Goal: Information Seeking & Learning: Learn about a topic

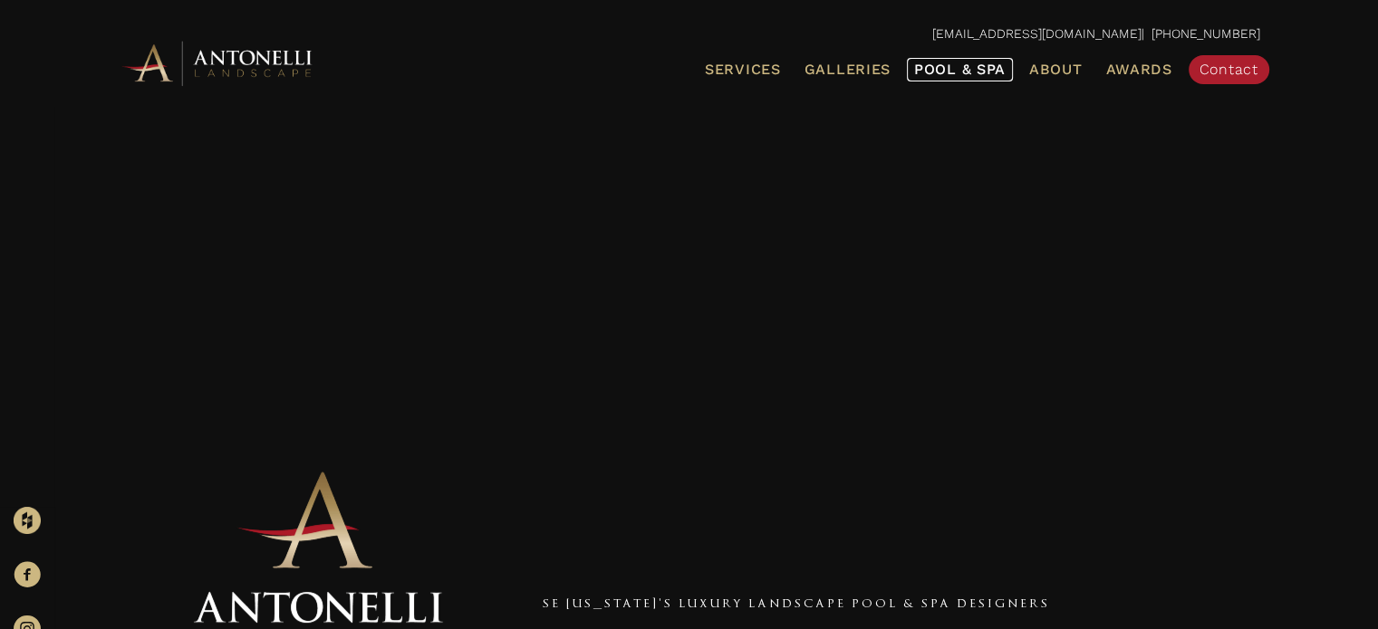
click at [955, 71] on span "Pool & Spa" at bounding box center [959, 69] width 91 height 17
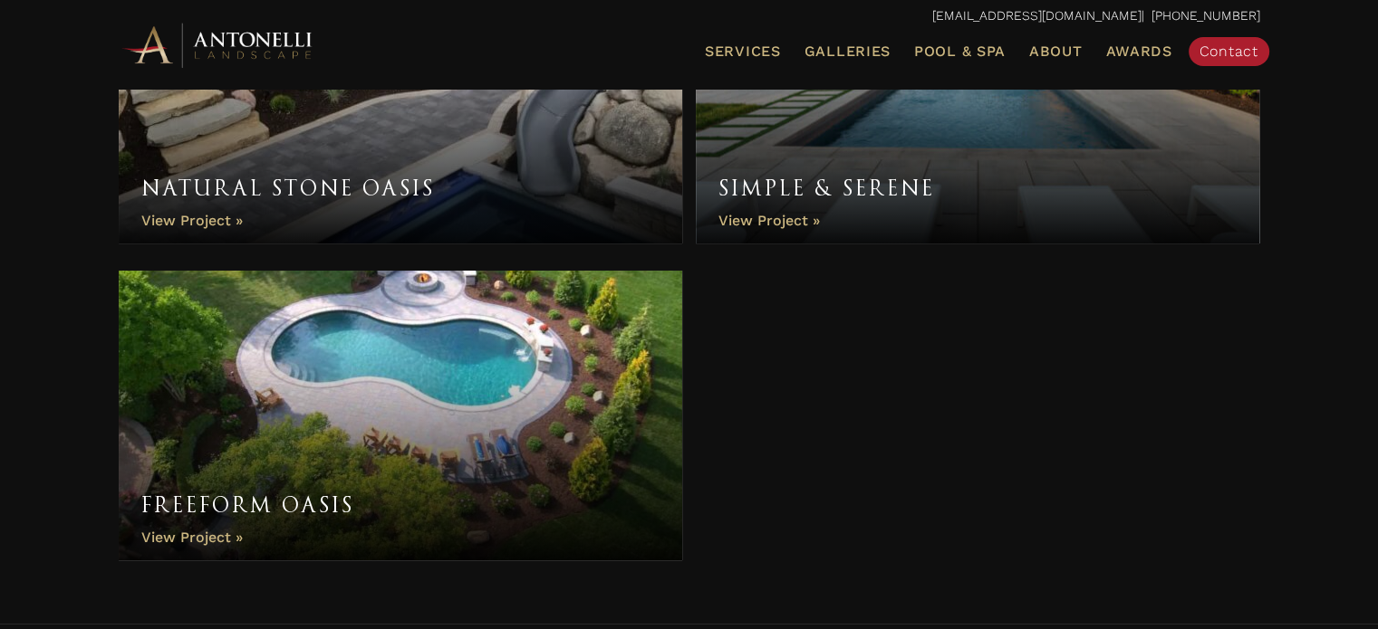
scroll to position [7275, 0]
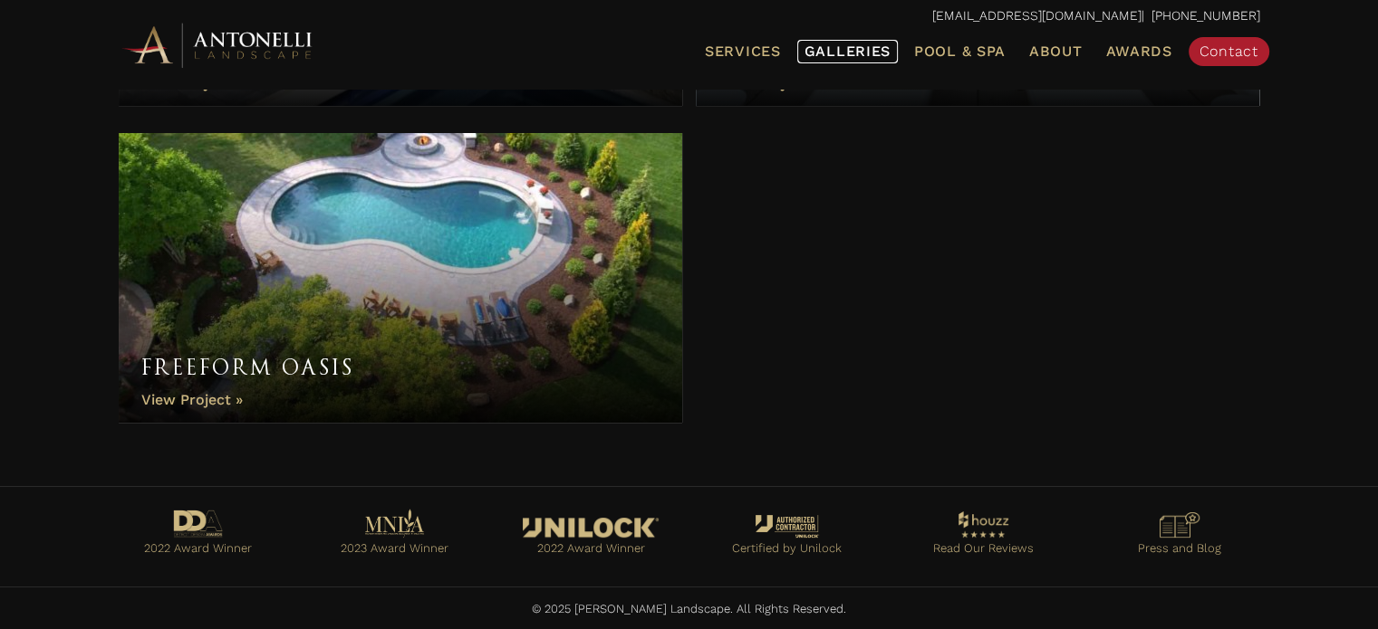
click at [851, 47] on span "Galleries" at bounding box center [847, 51] width 86 height 17
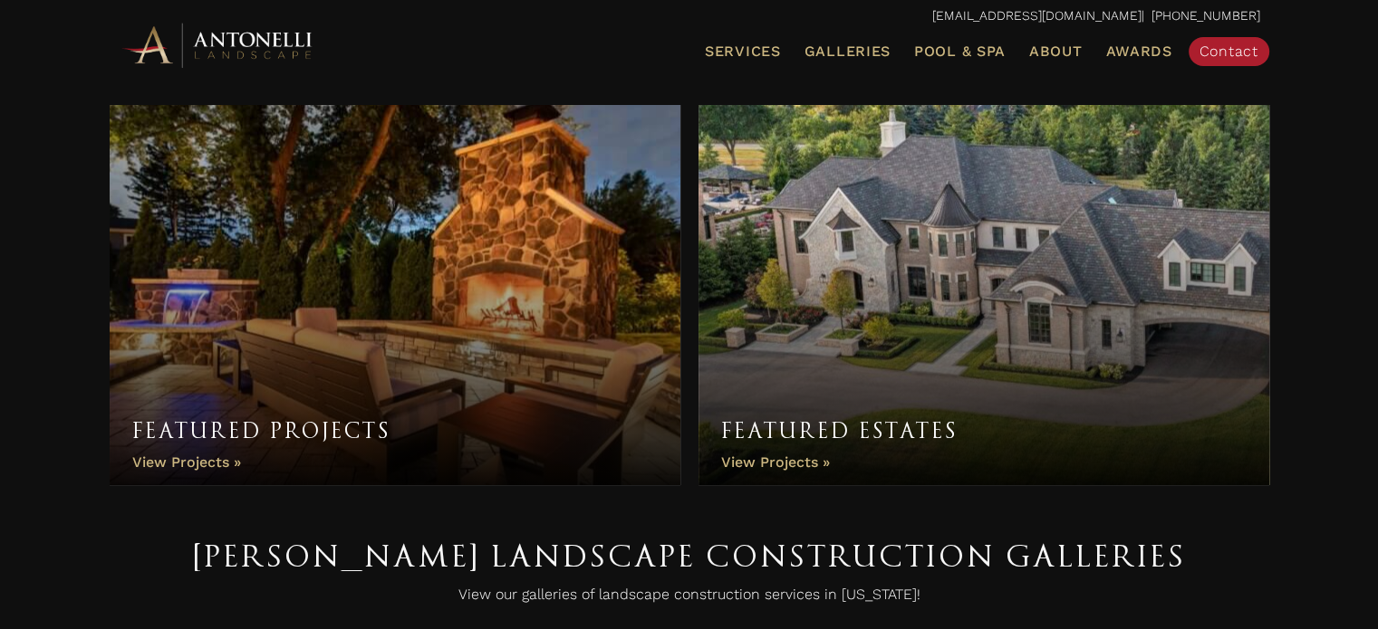
click at [337, 430] on link "Featured Projects" at bounding box center [395, 295] width 571 height 380
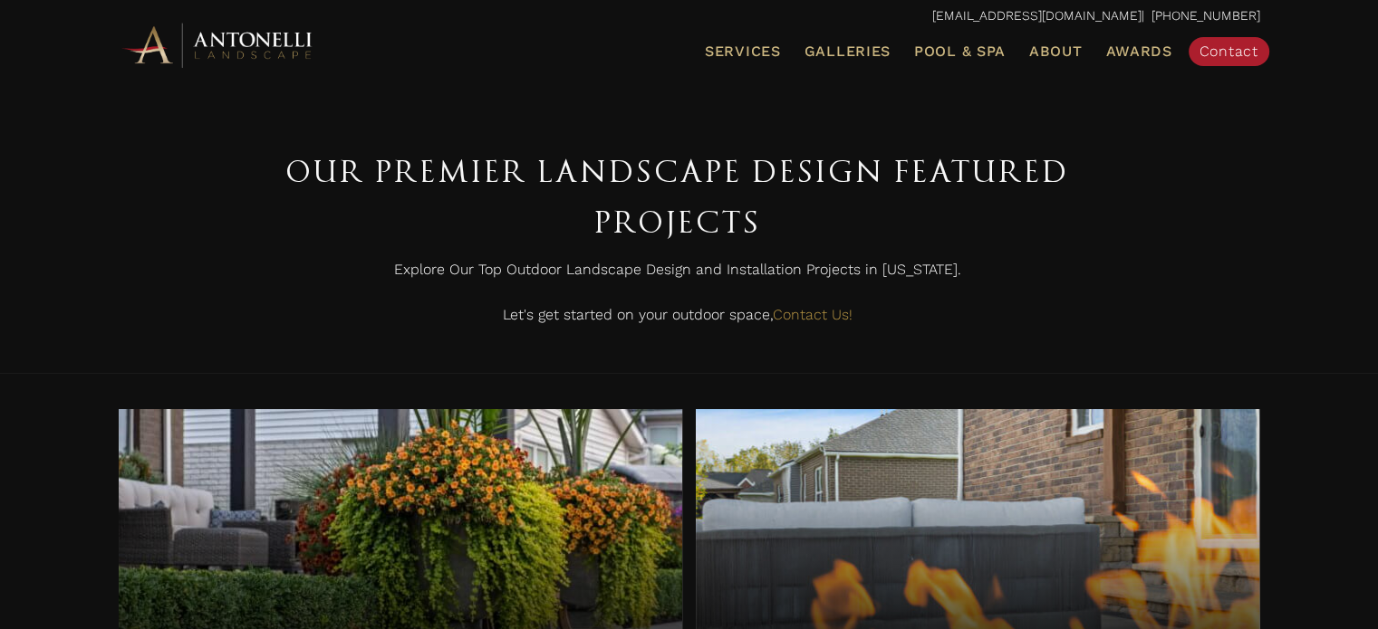
click at [1168, 239] on div "Our Premier Landscape Design Featured Projects Explore Our Top Outdoor Landscap…" at bounding box center [689, 241] width 1177 height 227
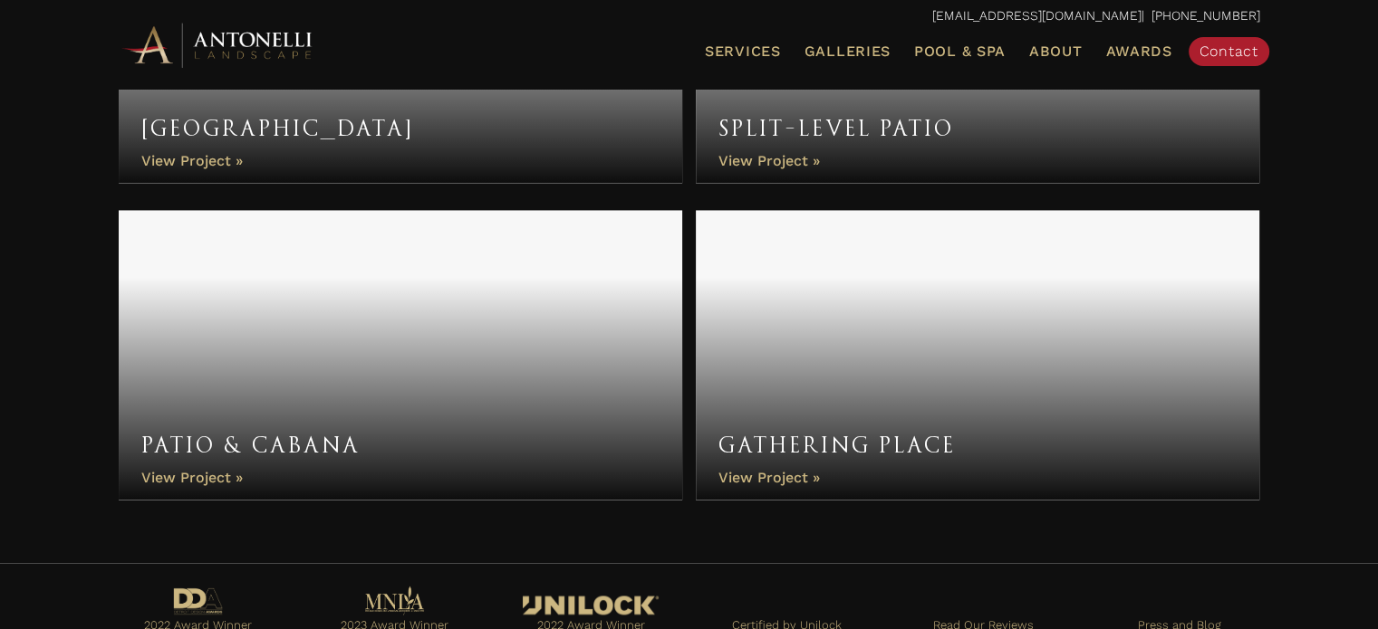
scroll to position [2812, 0]
